Goal: Task Accomplishment & Management: Manage account settings

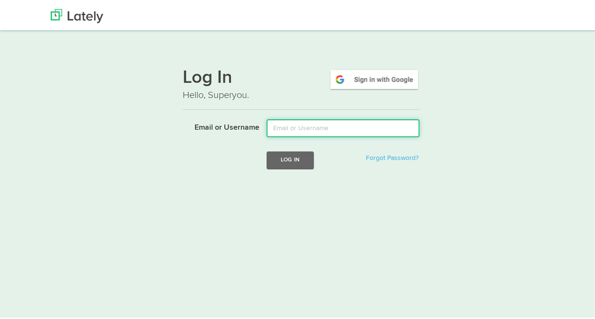
click at [366, 122] on input "Email or Username" at bounding box center [343, 126] width 153 height 18
type input "[EMAIL_ADDRESS][DOMAIN_NAME]"
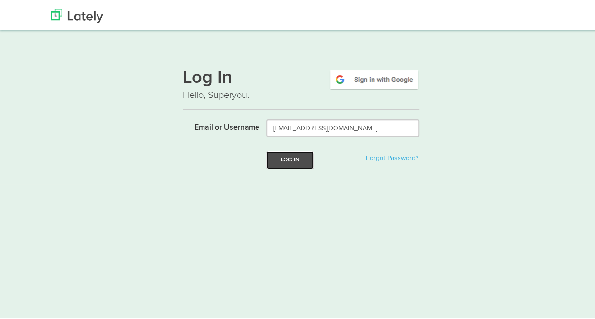
click at [291, 160] on button "Log In" at bounding box center [290, 159] width 47 height 18
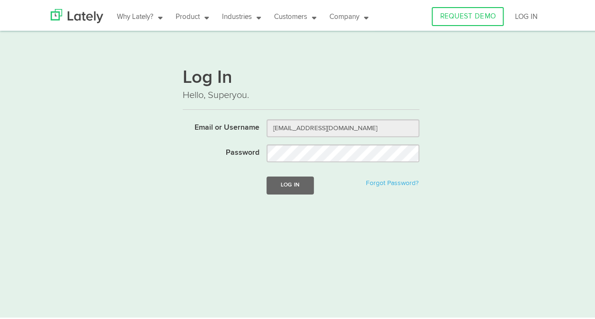
click at [276, 195] on form "Email or Username [EMAIL_ADDRESS][DOMAIN_NAME] Password Log In Forgot Password?" at bounding box center [301, 161] width 237 height 89
click at [279, 191] on button "Log In" at bounding box center [290, 184] width 47 height 18
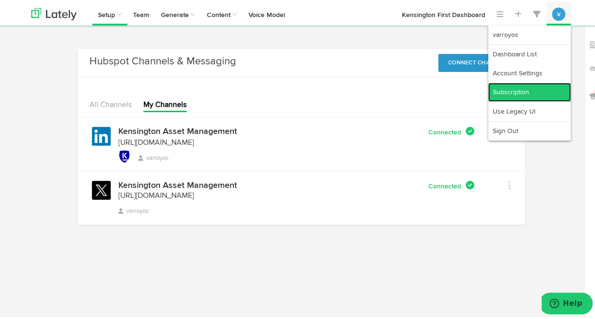
click at [514, 84] on link "Subscription" at bounding box center [529, 90] width 83 height 19
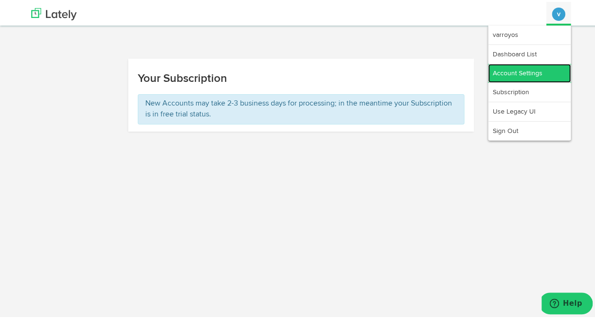
click at [525, 63] on link "Account Settings" at bounding box center [529, 71] width 83 height 19
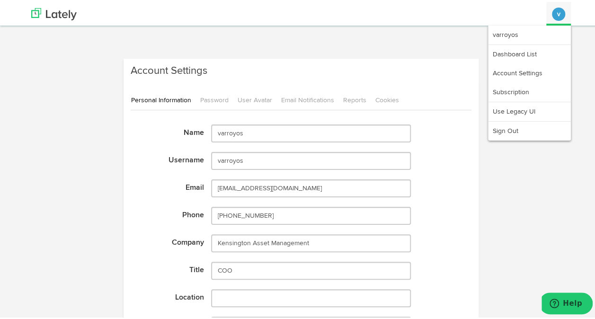
click at [552, 15] on button "v" at bounding box center [558, 12] width 13 height 13
click at [515, 85] on link "Subscription" at bounding box center [529, 90] width 83 height 19
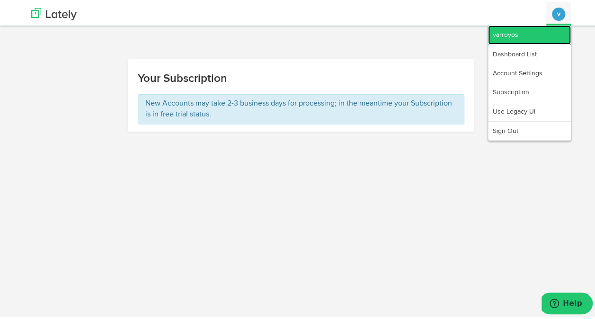
click at [514, 36] on link "varroyos" at bounding box center [529, 33] width 83 height 19
click at [550, 21] on avatar "v" at bounding box center [558, 12] width 25 height 23
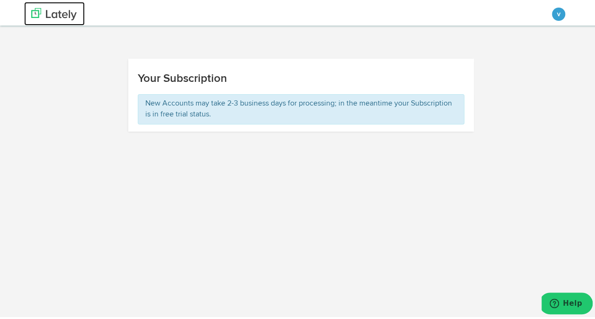
click at [59, 11] on img at bounding box center [53, 12] width 45 height 12
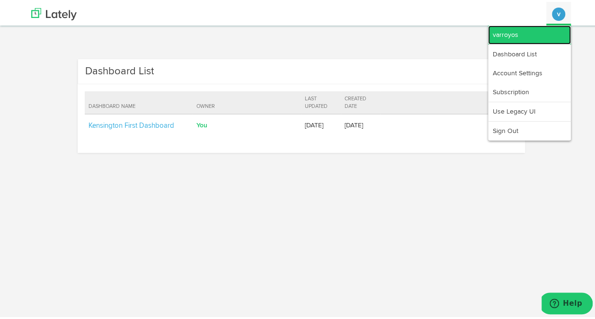
click at [516, 31] on link "varroyos" at bounding box center [529, 33] width 83 height 19
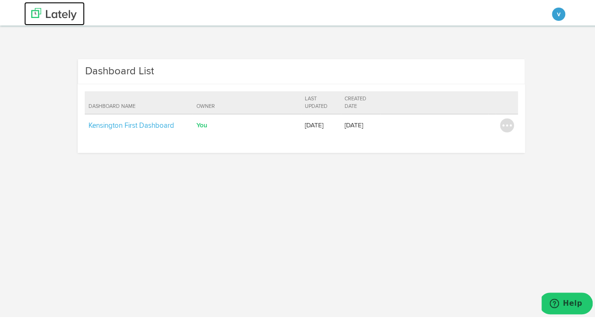
click at [59, 12] on img at bounding box center [53, 12] width 45 height 12
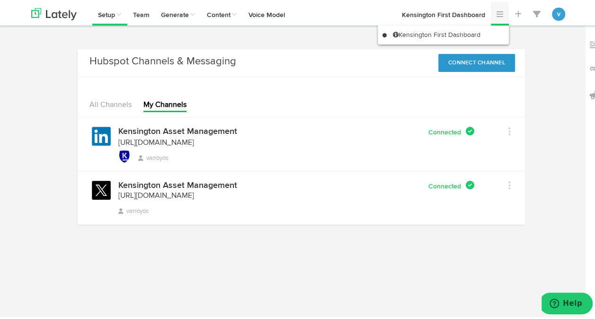
click at [497, 16] on span at bounding box center [500, 13] width 7 height 8
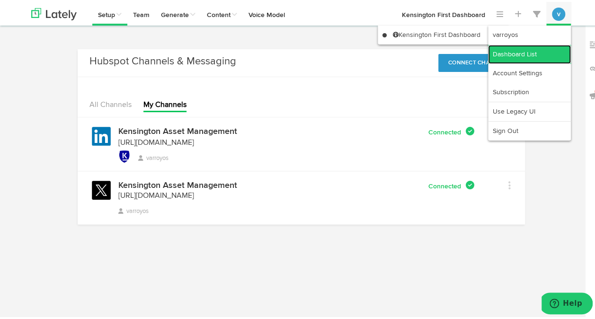
click at [540, 56] on link "Dashboard List" at bounding box center [529, 52] width 83 height 19
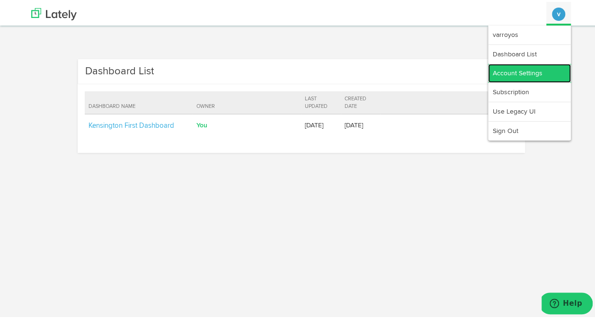
click at [535, 68] on link "Account Settings" at bounding box center [529, 71] width 83 height 19
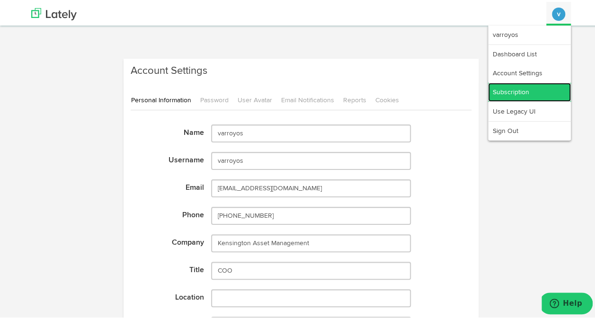
click at [533, 90] on link "Subscription" at bounding box center [529, 90] width 83 height 19
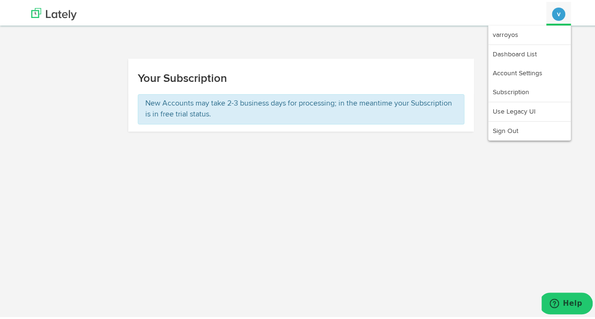
click at [557, 16] on button "v" at bounding box center [558, 12] width 13 height 13
